Goal: Information Seeking & Learning: Find contact information

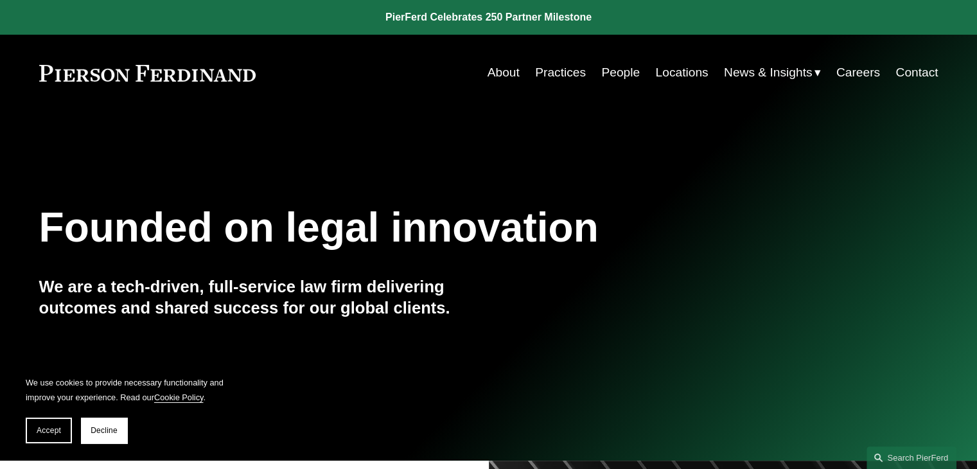
click at [860, 70] on link "Careers" at bounding box center [858, 72] width 44 height 24
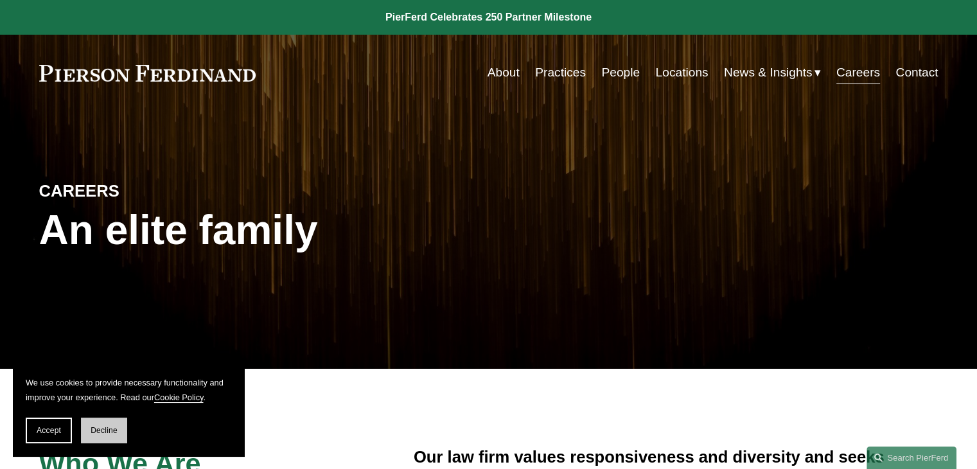
click at [86, 432] on button "Decline" at bounding box center [104, 430] width 46 height 26
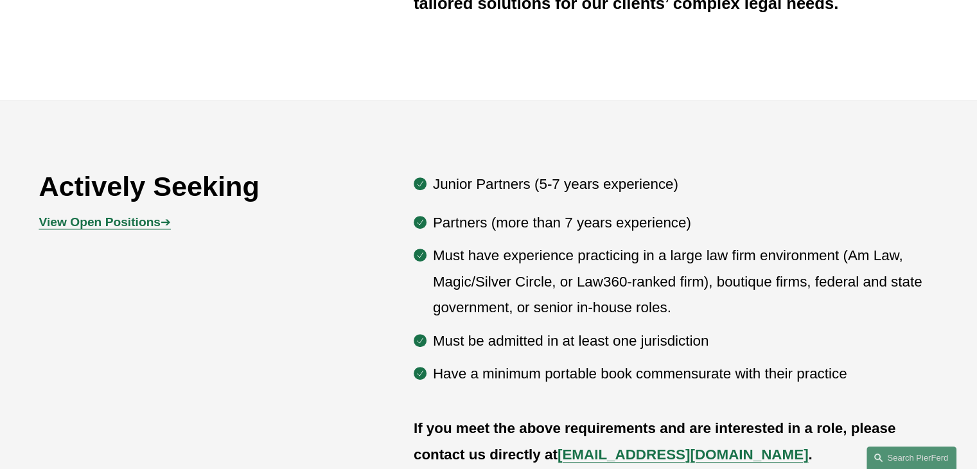
scroll to position [642, 0]
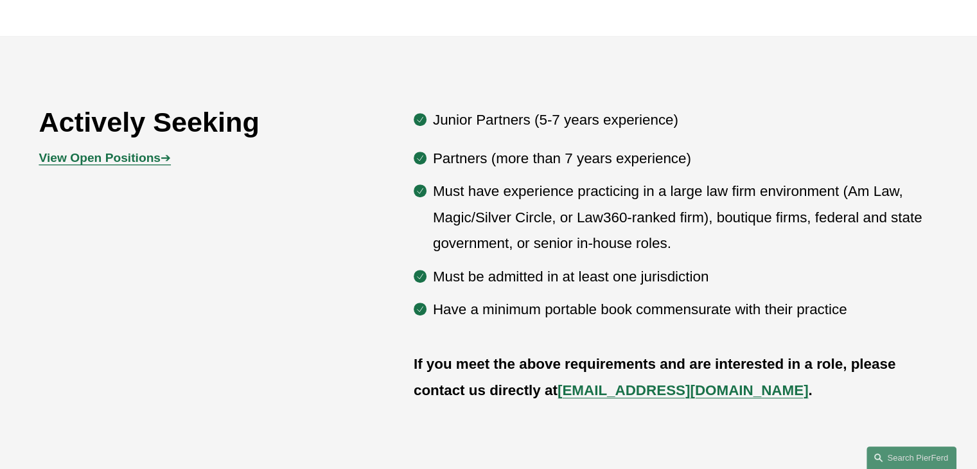
click at [144, 162] on strong "View Open Positions" at bounding box center [99, 157] width 121 height 13
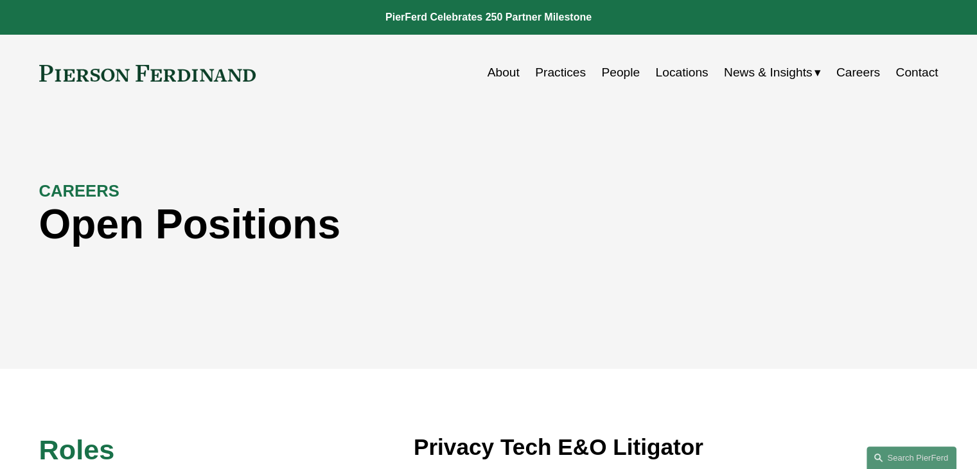
click at [912, 73] on link "Contact" at bounding box center [916, 72] width 42 height 24
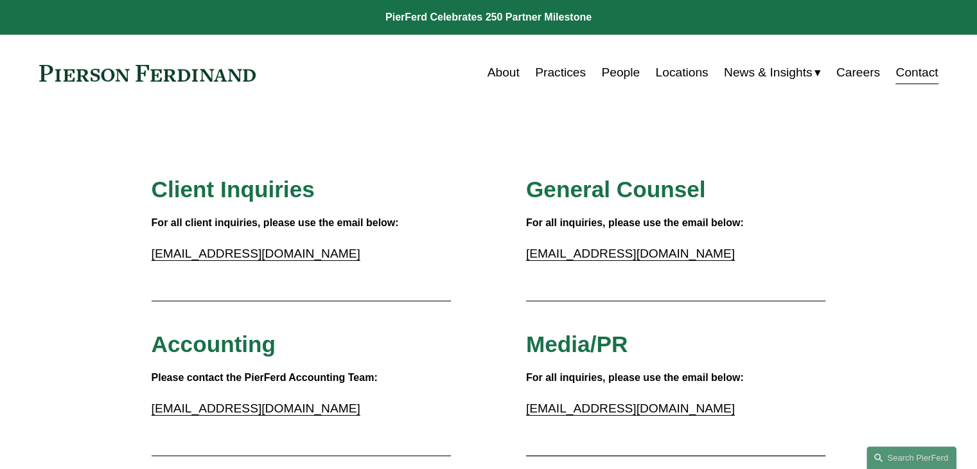
click at [610, 75] on link "People" at bounding box center [620, 72] width 39 height 24
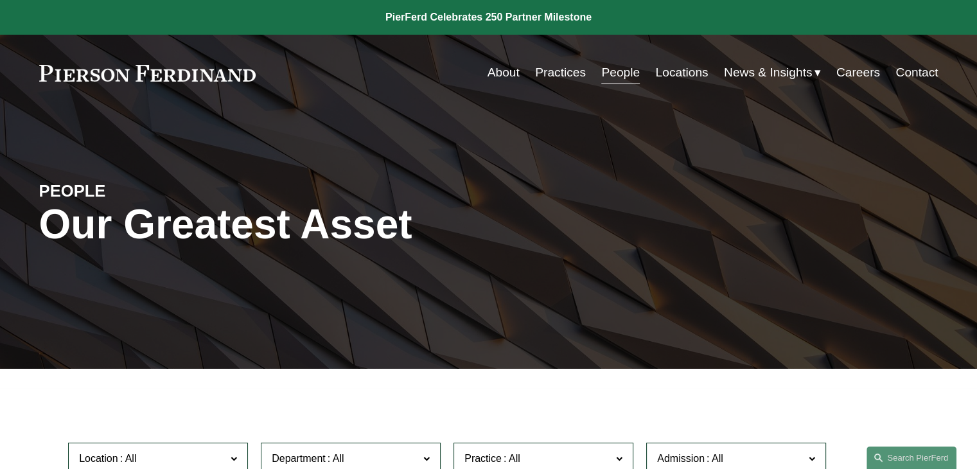
click at [848, 74] on link "Careers" at bounding box center [858, 72] width 44 height 24
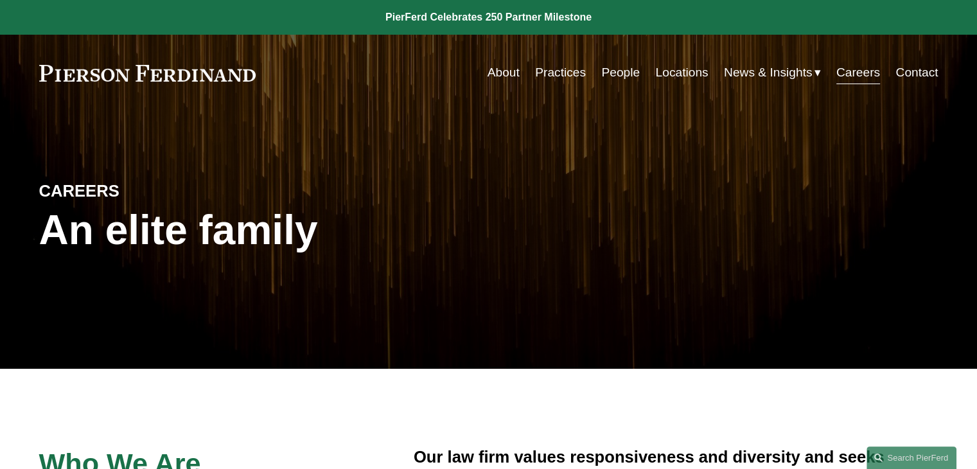
click at [916, 76] on link "Contact" at bounding box center [916, 72] width 42 height 24
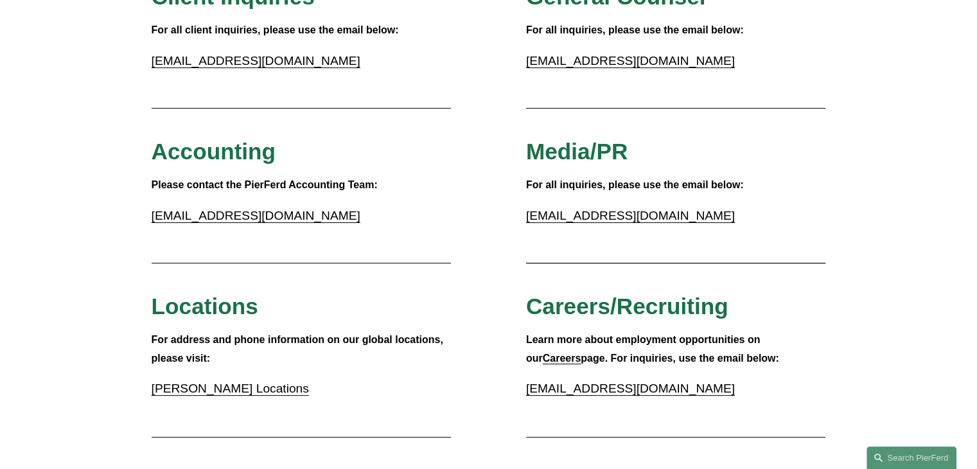
scroll to position [257, 0]
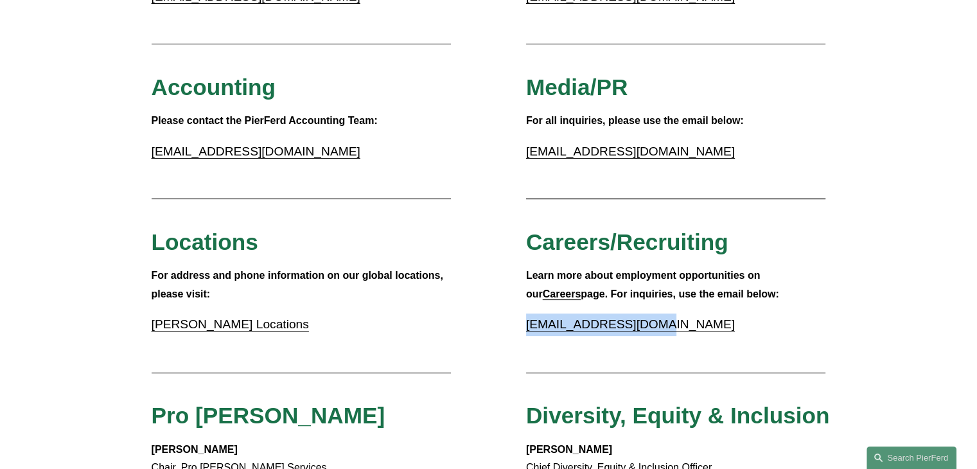
drag, startPoint x: 656, startPoint y: 333, endPoint x: 514, endPoint y: 317, distance: 142.8
copy link "[EMAIL_ADDRESS][DOMAIN_NAME]"
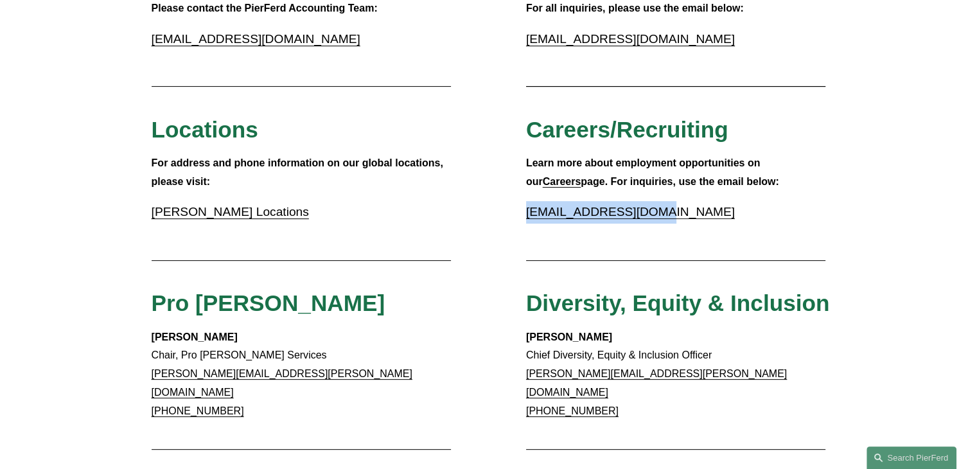
scroll to position [449, 0]
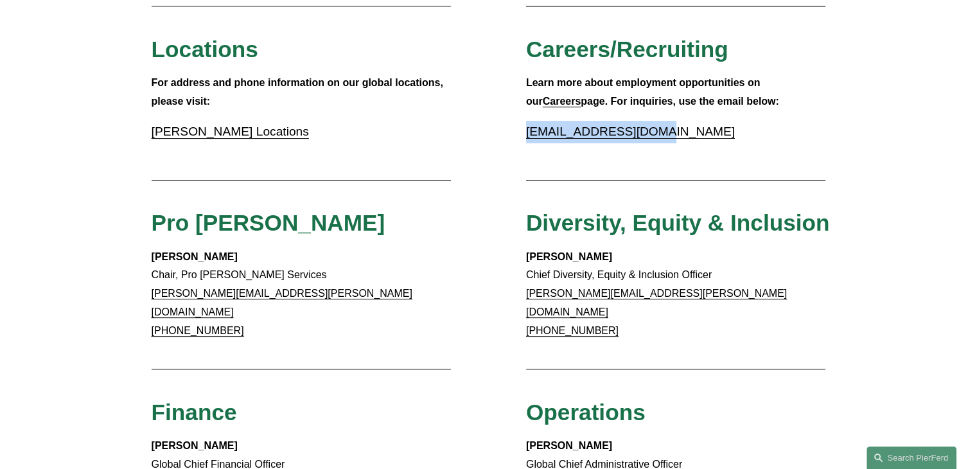
click at [581, 96] on strong "Careers" at bounding box center [562, 101] width 39 height 11
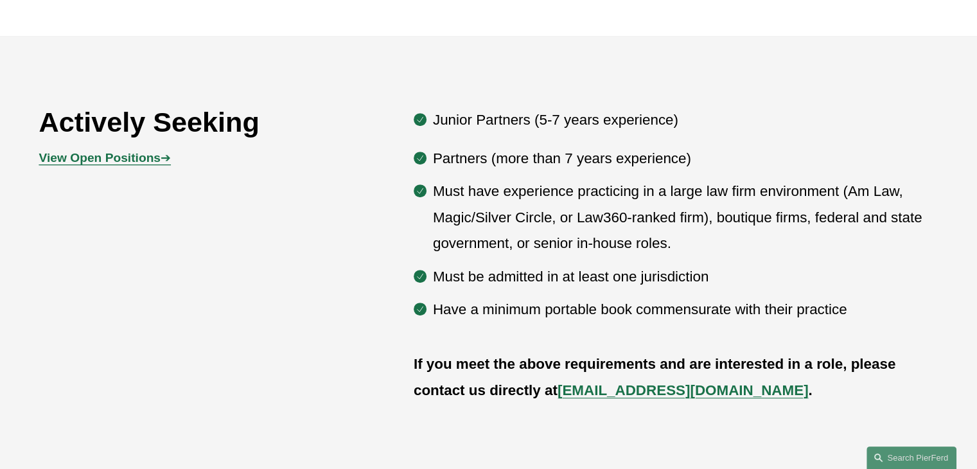
scroll to position [706, 0]
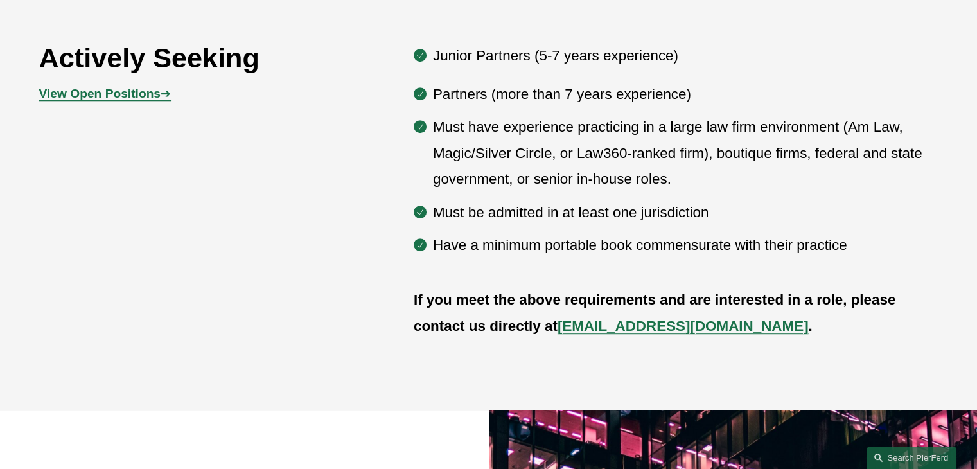
click at [82, 96] on strong "View Open Positions" at bounding box center [99, 93] width 121 height 13
